Goal: Information Seeking & Learning: Learn about a topic

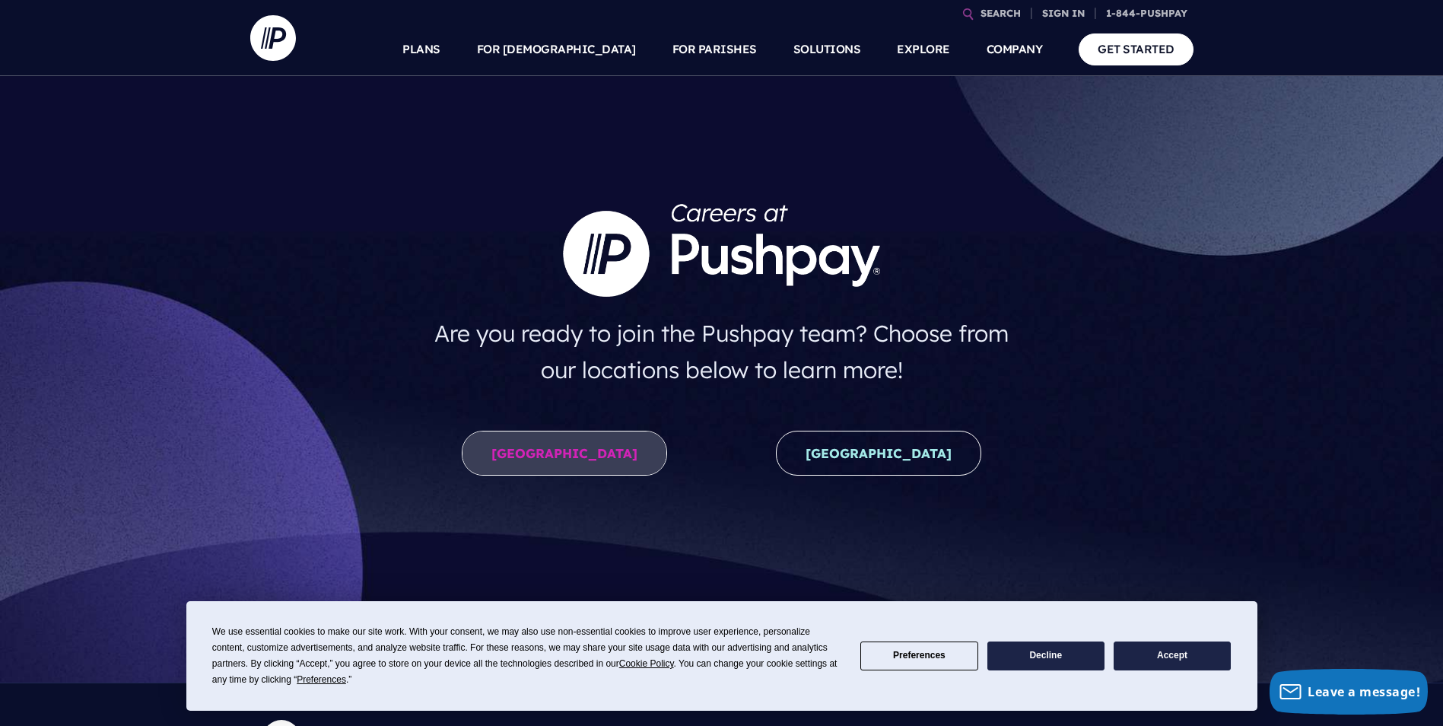
click at [564, 453] on link "United States" at bounding box center [564, 452] width 205 height 45
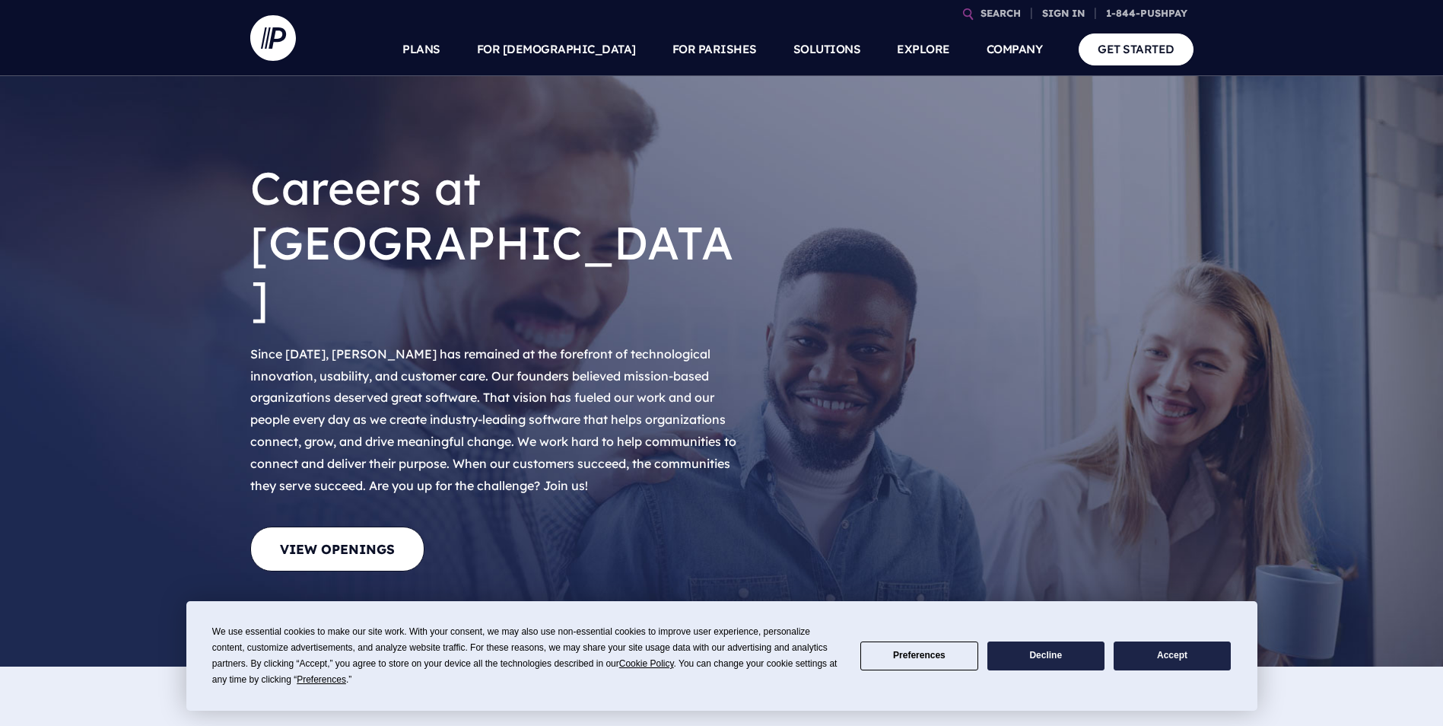
click at [369, 526] on link "View Openings" at bounding box center [337, 548] width 174 height 45
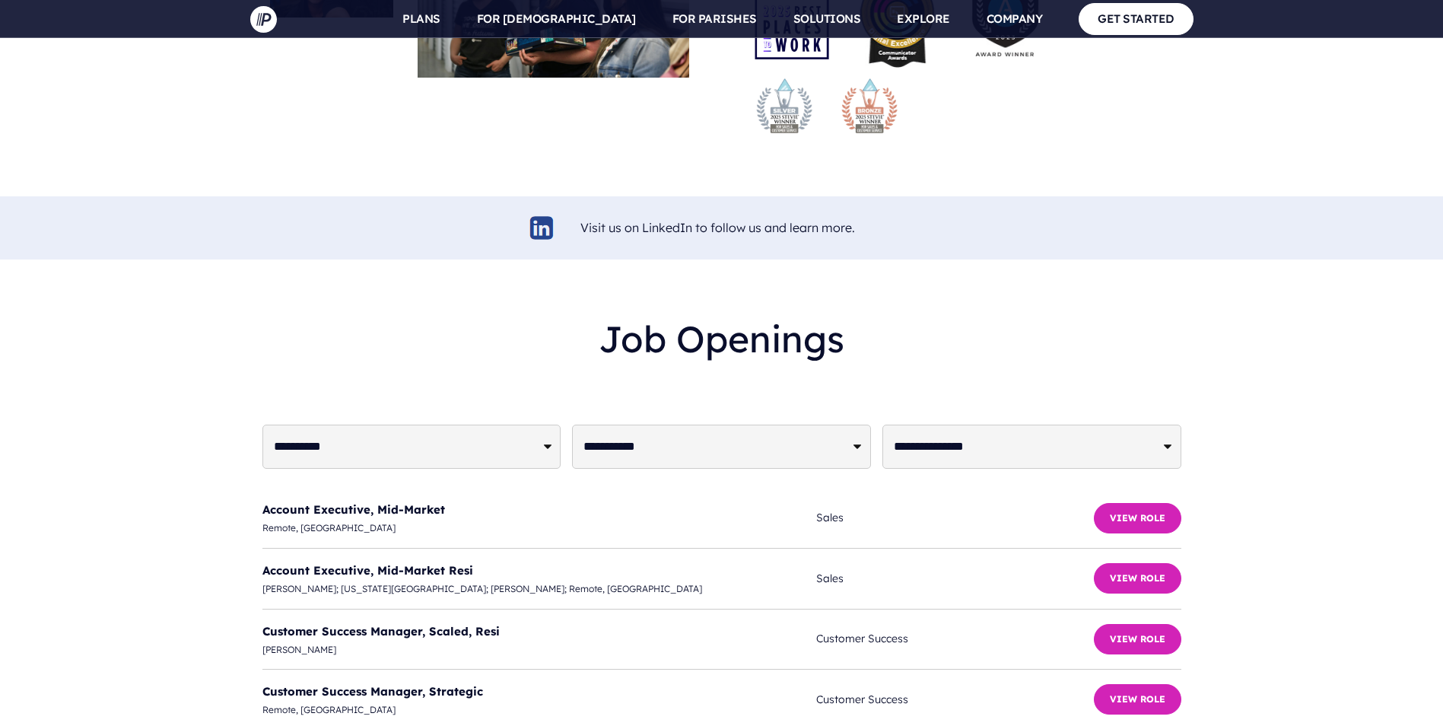
scroll to position [3543, 0]
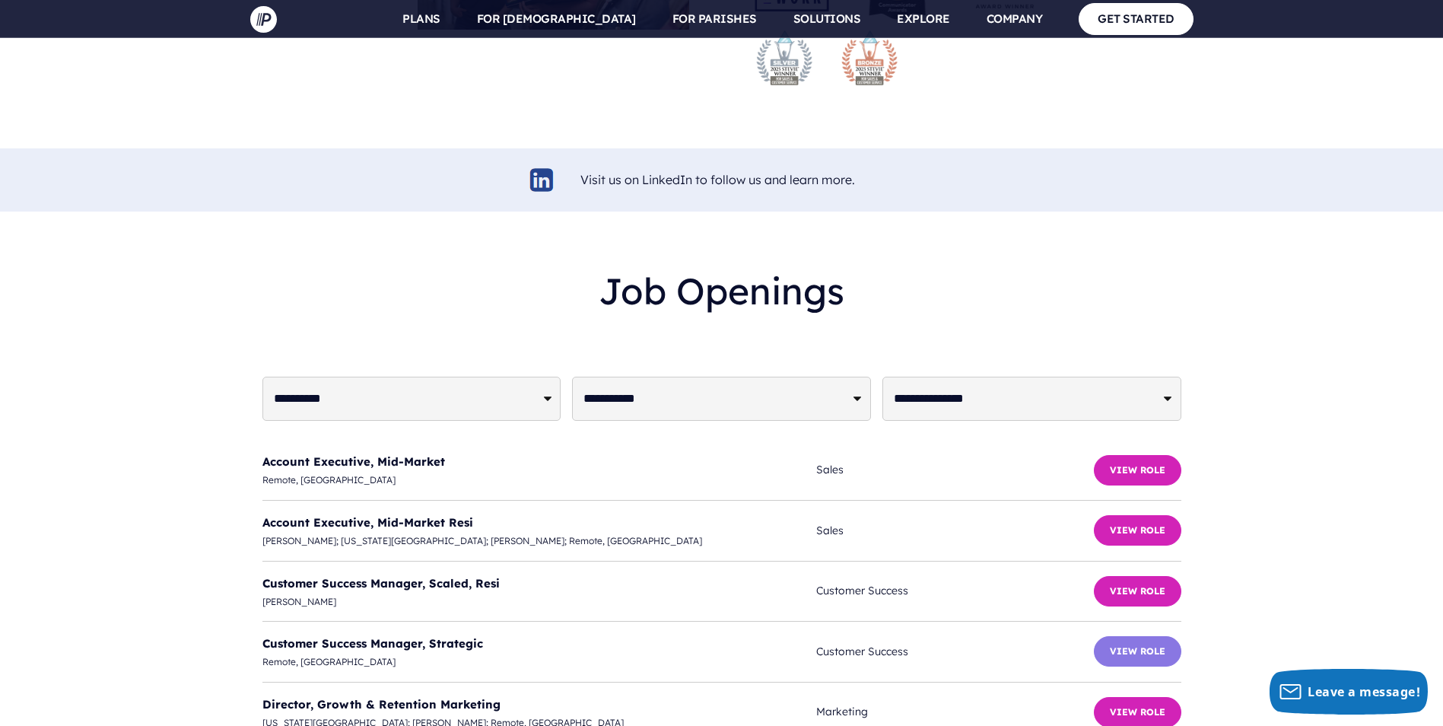
click at [1145, 636] on button "View Role" at bounding box center [1137, 651] width 87 height 30
